Goal: Transaction & Acquisition: Purchase product/service

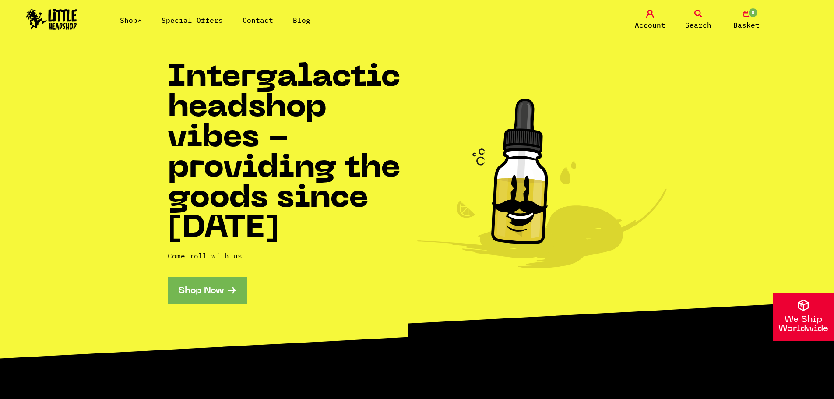
click at [136, 21] on link "Shop" at bounding box center [131, 20] width 22 height 9
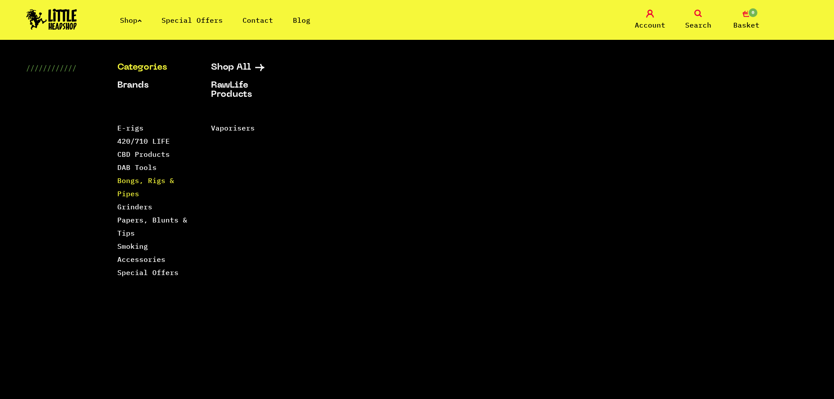
click at [128, 192] on link "Bongs, Rigs & Pipes" at bounding box center [145, 187] width 57 height 22
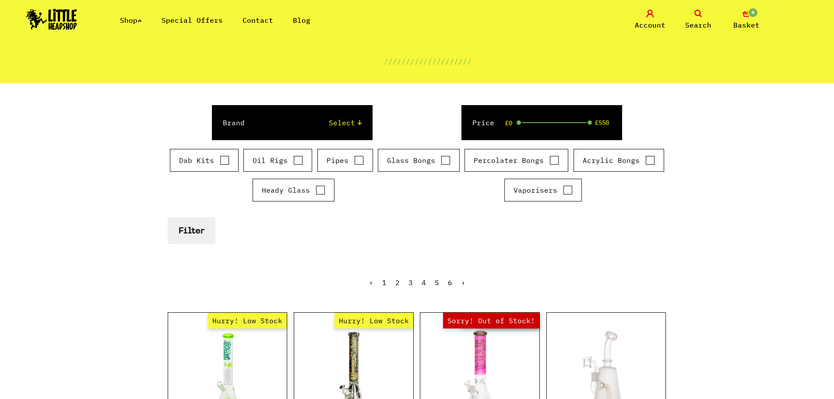
scroll to position [88, 0]
click at [332, 120] on select "Select Cookies SF Grace Glass Boost Dab Lab Black Leaf Chongz Basil Bush Puffco…" at bounding box center [311, 123] width 99 height 11
click at [496, 228] on form "Brand Select Cookies SF Grace Glass Boost Dab Lab Black Leaf Chongz Basil Bush …" at bounding box center [417, 174] width 499 height 139
click at [316, 191] on input "Heady Glass" at bounding box center [321, 190] width 10 height 9
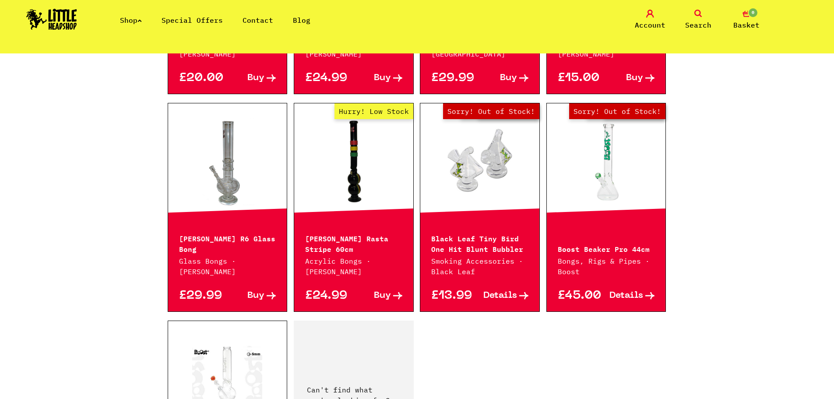
scroll to position [1444, 0]
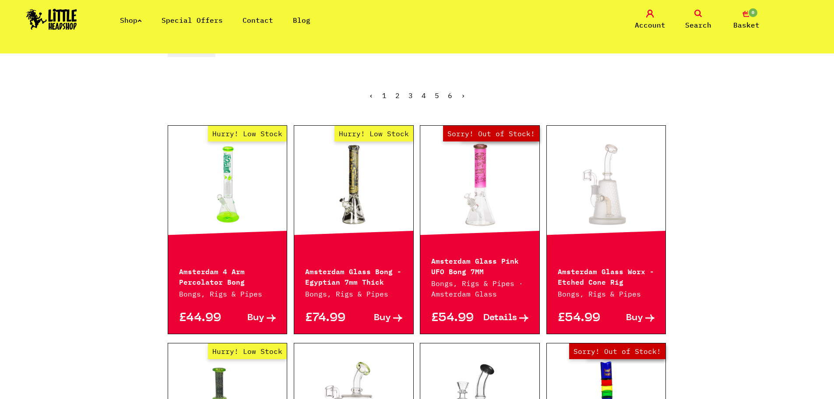
drag, startPoint x: 724, startPoint y: 239, endPoint x: 726, endPoint y: 129, distance: 110.7
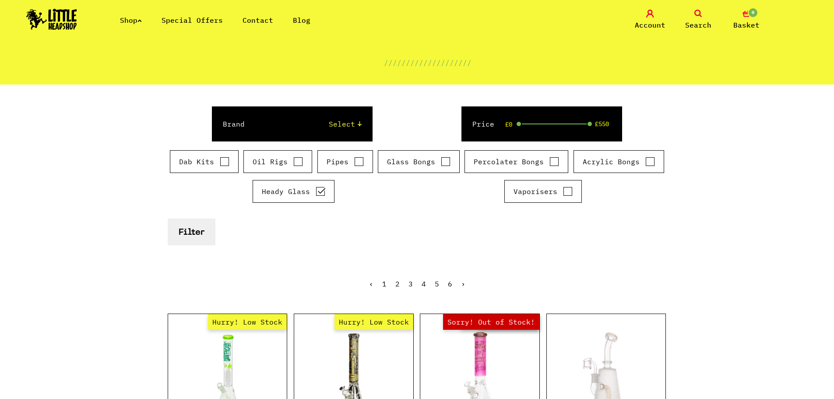
scroll to position [88, 0]
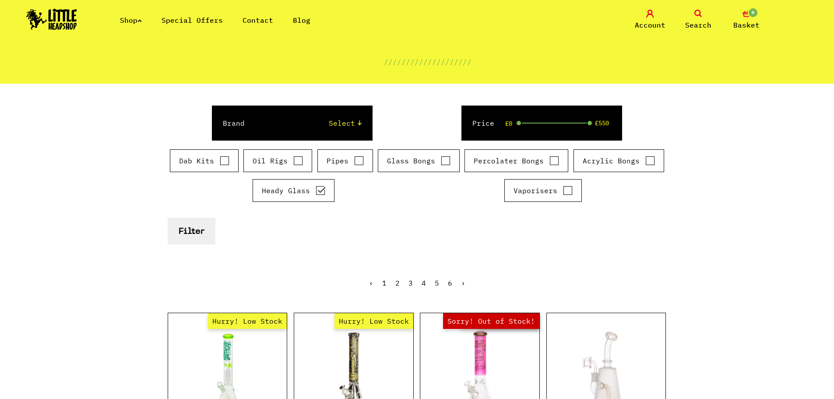
click at [314, 191] on label "Heady Glass" at bounding box center [293, 190] width 63 height 11
click at [316, 191] on input "Heady Glass" at bounding box center [321, 190] width 10 height 9
checkbox input "false"
click at [168, 225] on button "Filter" at bounding box center [192, 231] width 48 height 27
click at [187, 228] on button "Filter" at bounding box center [192, 231] width 48 height 27
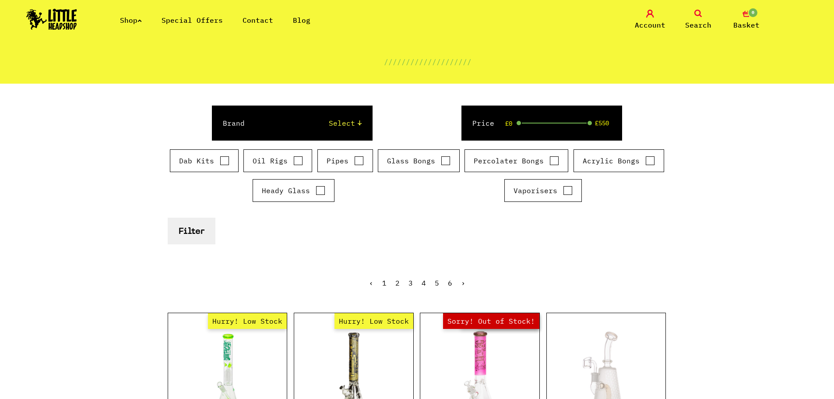
click at [196, 236] on button "Filter" at bounding box center [192, 231] width 48 height 27
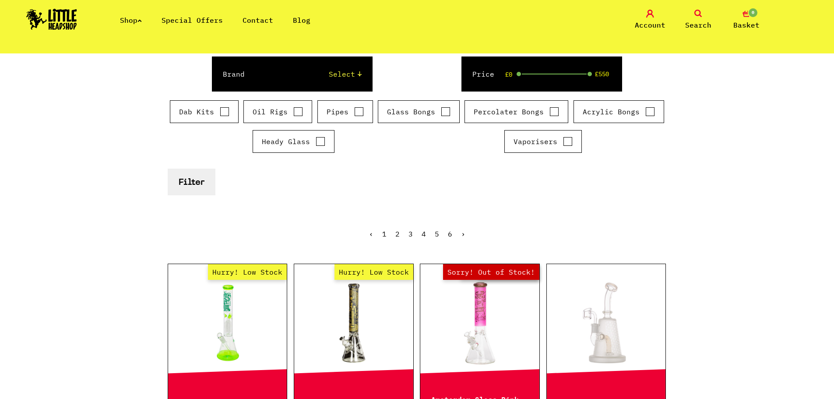
scroll to position [44, 0]
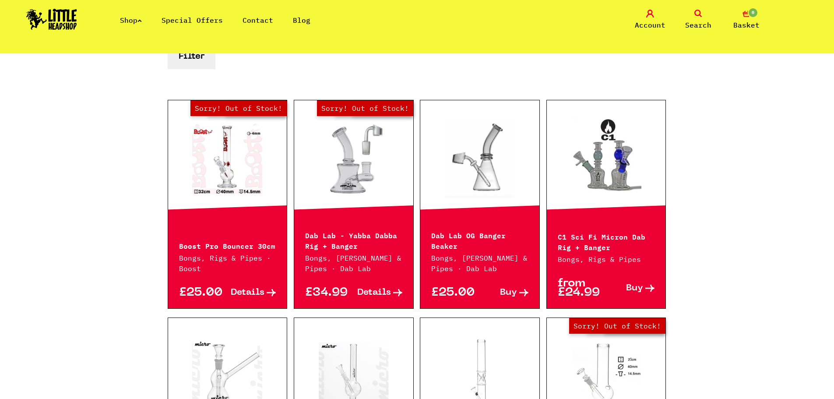
scroll to position [44, 0]
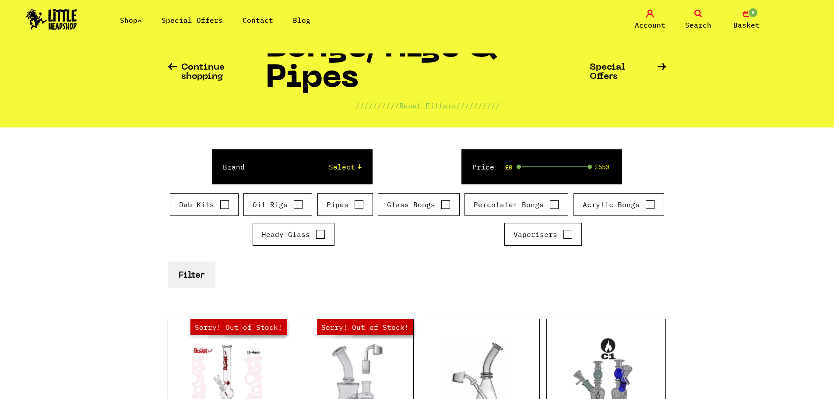
click at [189, 274] on button "Filter" at bounding box center [192, 274] width 48 height 27
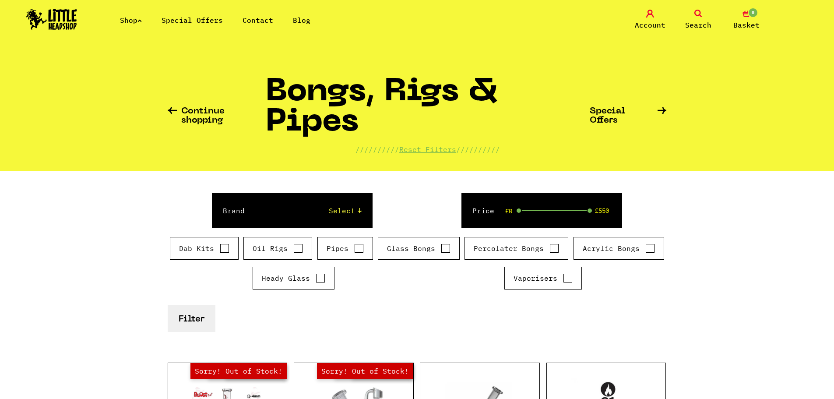
click at [184, 115] on link "Continue shopping" at bounding box center [217, 116] width 98 height 18
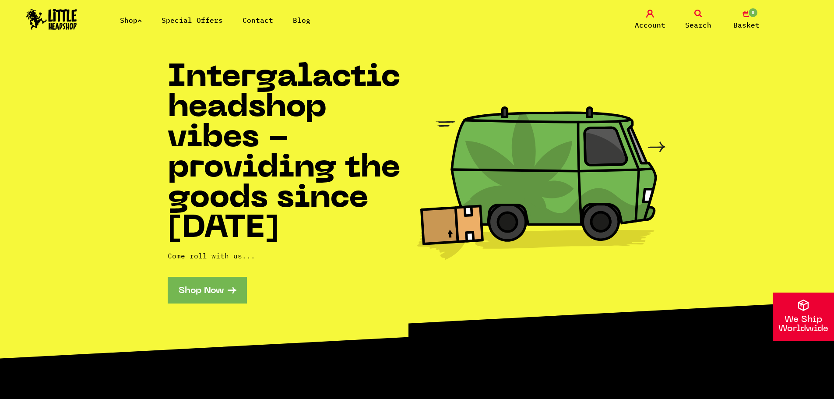
click at [208, 295] on link "Shop Now" at bounding box center [207, 290] width 79 height 27
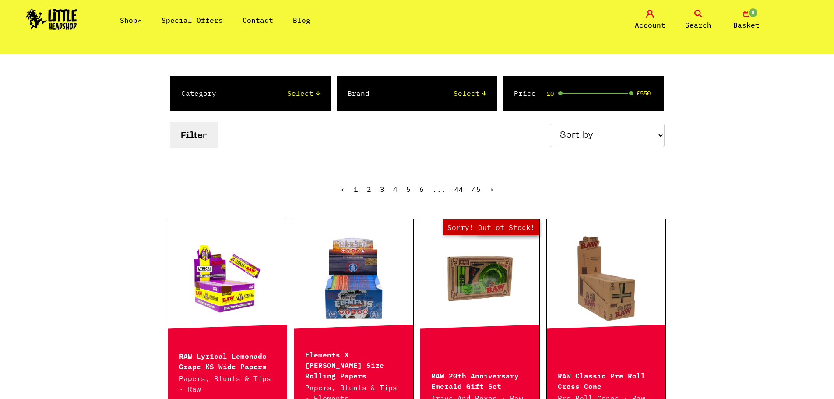
scroll to position [88, 0]
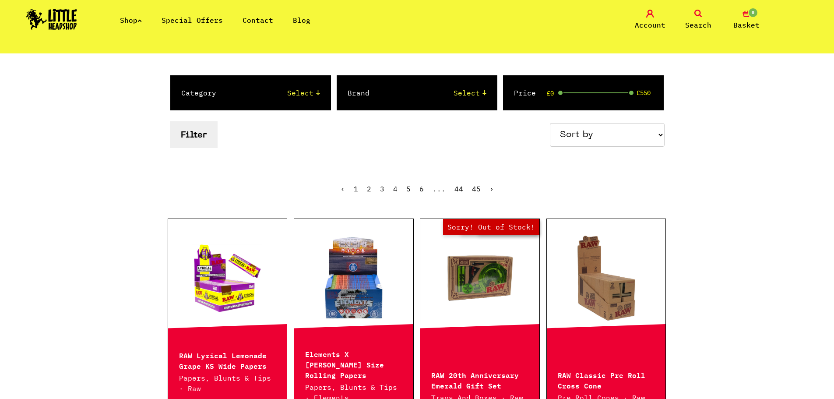
click at [306, 91] on select "Select 2 Piece 3 Piece 4 Piece 420/710 LIFE Acrylic Bongs Ashtrays Backwoods Ba…" at bounding box center [277, 93] width 86 height 11
select select "81"
click at [234, 88] on select "Select 2 Piece 3 Piece 4 Piece 420/710 LIFE Acrylic Bongs Ashtrays Backwoods Ba…" at bounding box center [277, 93] width 86 height 11
click at [194, 141] on button "Filter" at bounding box center [194, 134] width 48 height 27
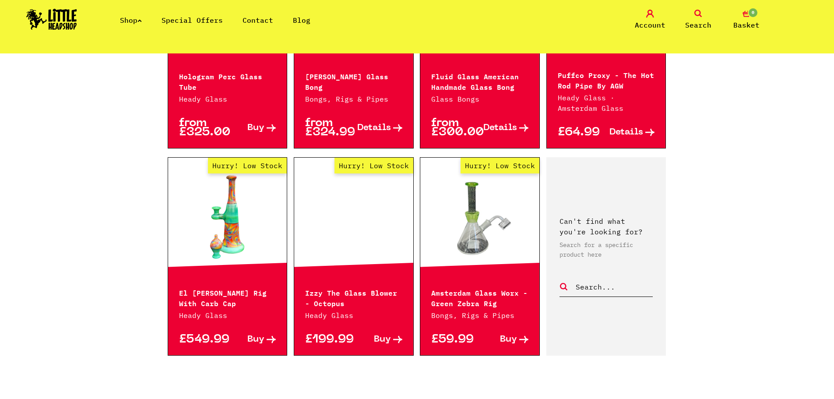
scroll to position [327, 0]
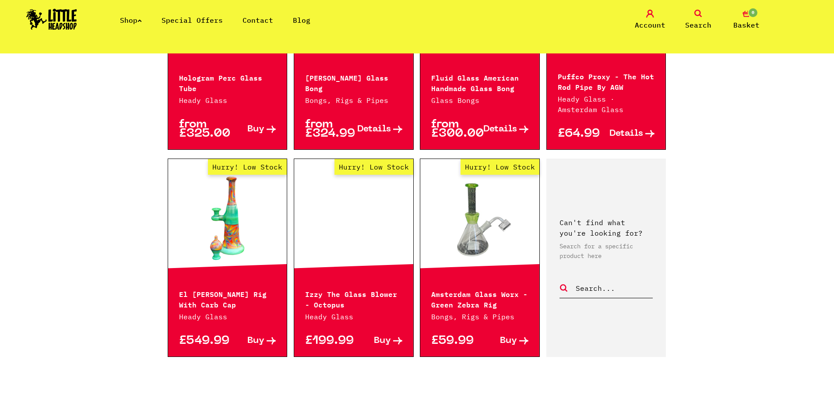
click at [612, 291] on input "text" at bounding box center [614, 287] width 78 height 11
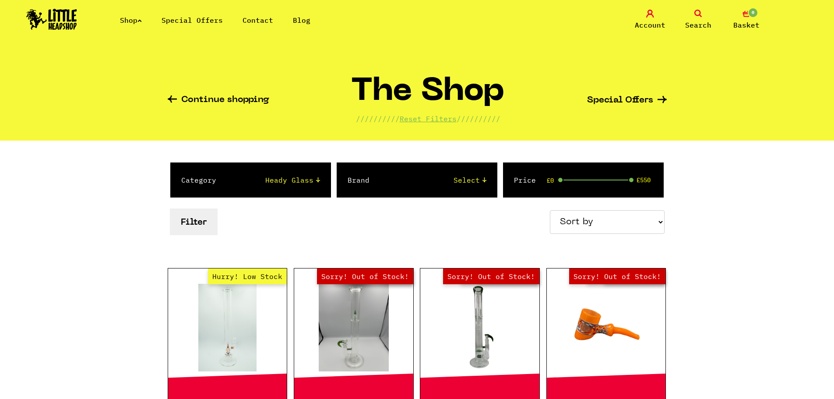
scroll to position [0, 0]
click at [701, 23] on span "Search" at bounding box center [698, 25] width 26 height 11
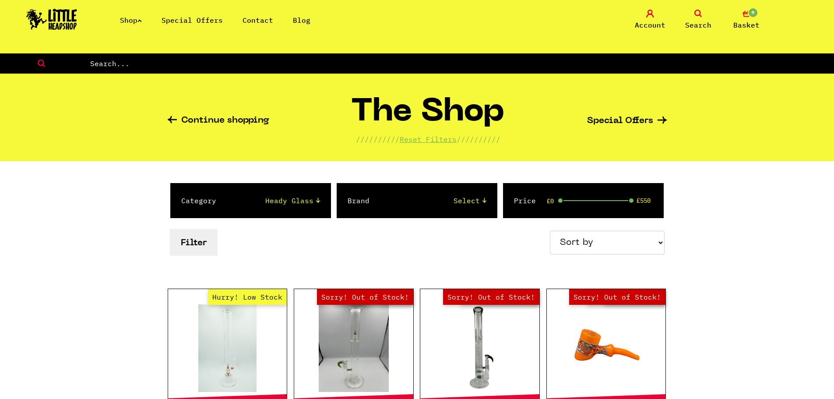
drag, startPoint x: 123, startPoint y: 60, endPoint x: 94, endPoint y: 67, distance: 29.7
click at [95, 67] on input "text" at bounding box center [461, 63] width 744 height 11
type input "glass pipe"
